Goal: Information Seeking & Learning: Learn about a topic

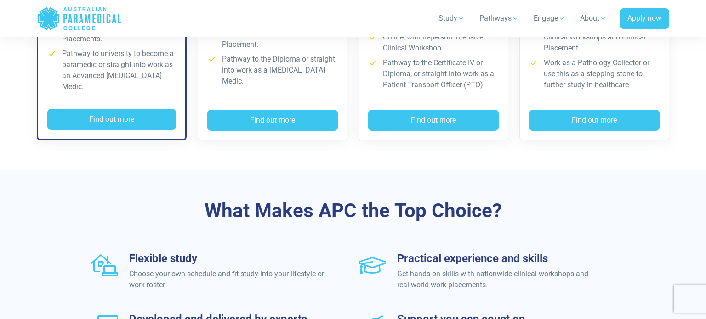
scroll to position [888, 0]
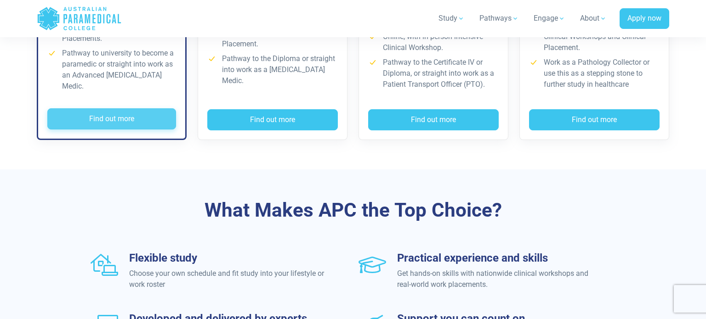
click at [137, 113] on button "Find out more" at bounding box center [111, 118] width 129 height 21
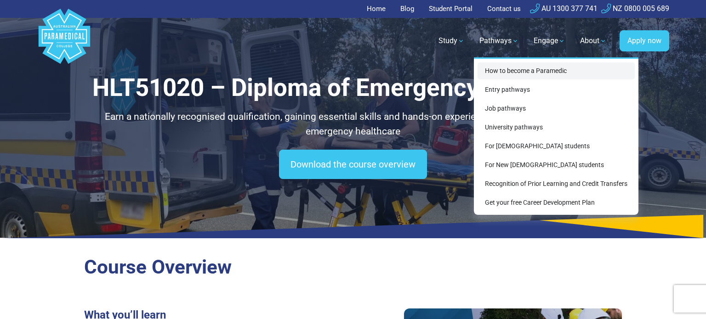
click at [499, 71] on link "How to become a Paramedic" at bounding box center [556, 71] width 157 height 17
